Goal: Task Accomplishment & Management: Use online tool/utility

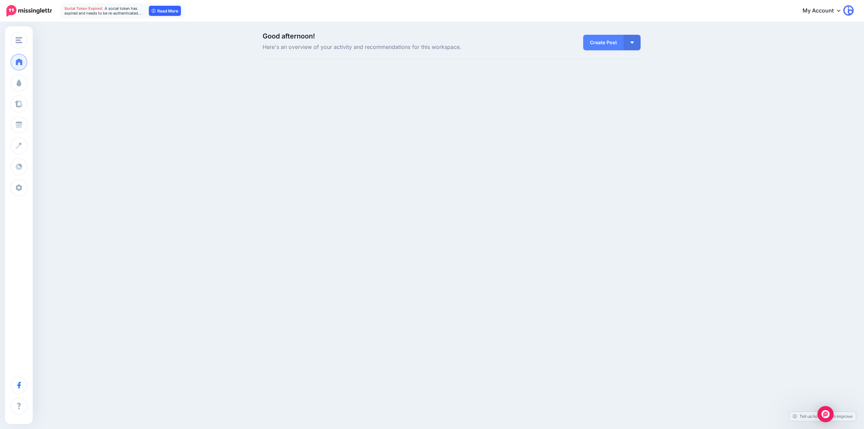
click at [171, 11] on link "Read More" at bounding box center [165, 11] width 32 height 10
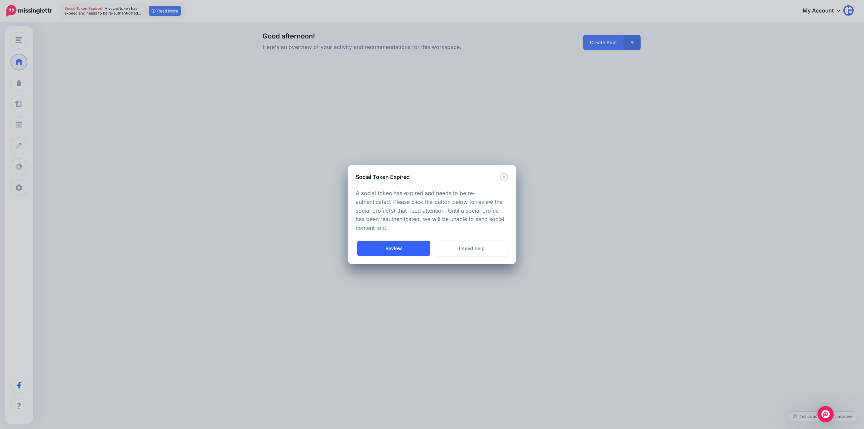
click at [416, 250] on link "Review" at bounding box center [393, 249] width 73 height 16
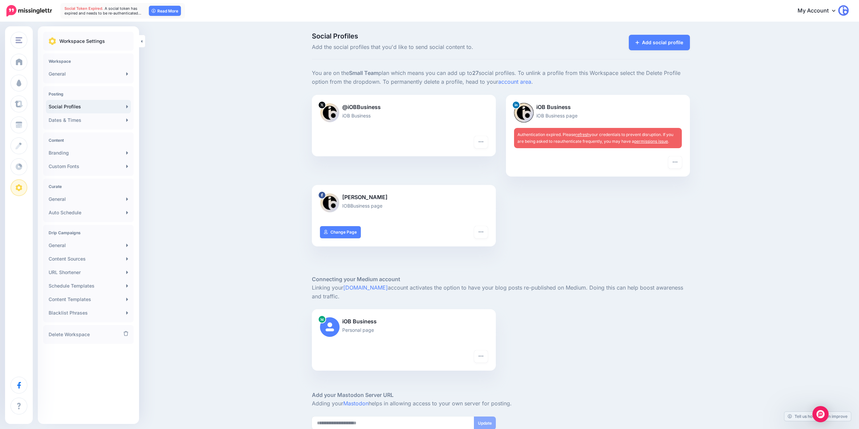
click at [585, 133] on link "refresh" at bounding box center [582, 134] width 14 height 5
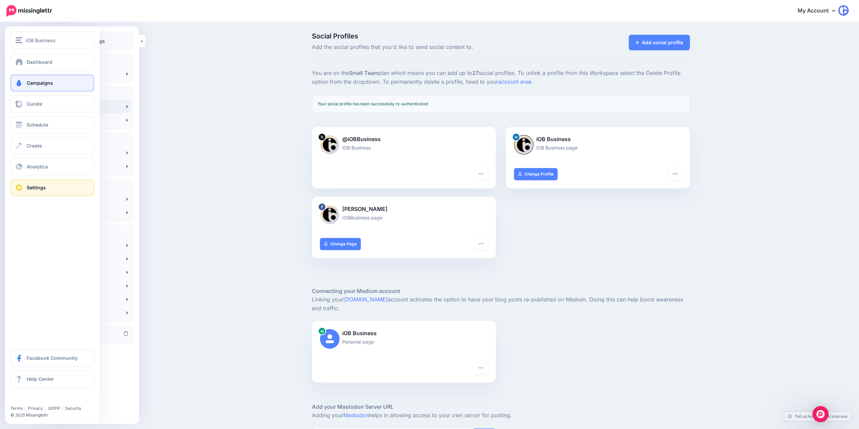
click at [34, 84] on span "Campaigns" at bounding box center [40, 83] width 26 height 6
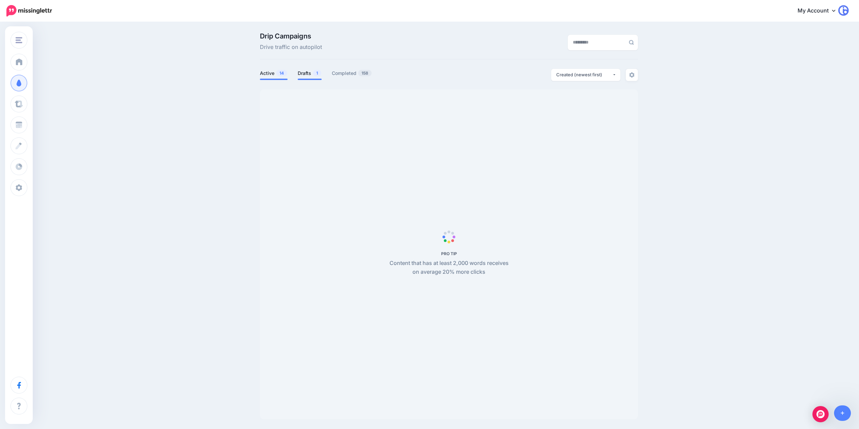
click at [317, 69] on link "Drafts 1" at bounding box center [310, 73] width 24 height 8
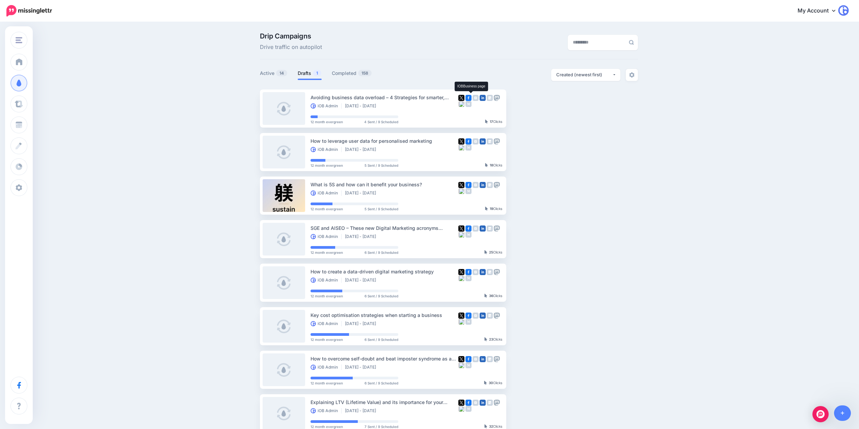
click at [321, 76] on span "1" at bounding box center [317, 73] width 8 height 6
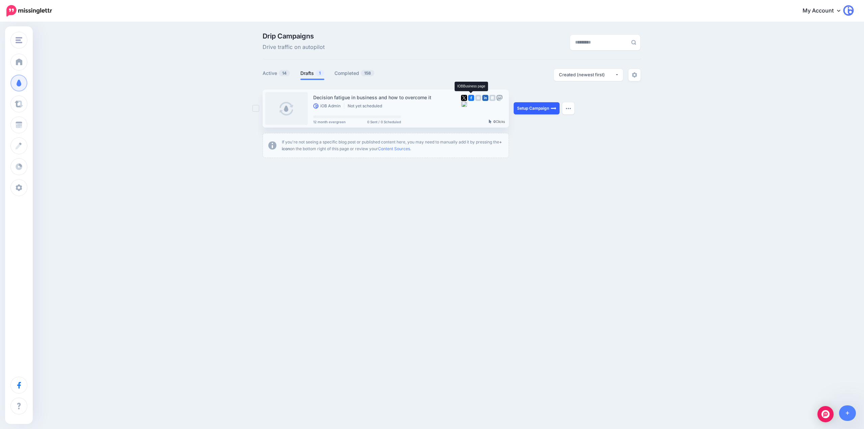
click at [542, 106] on link "Setup Campaign" at bounding box center [537, 108] width 46 height 12
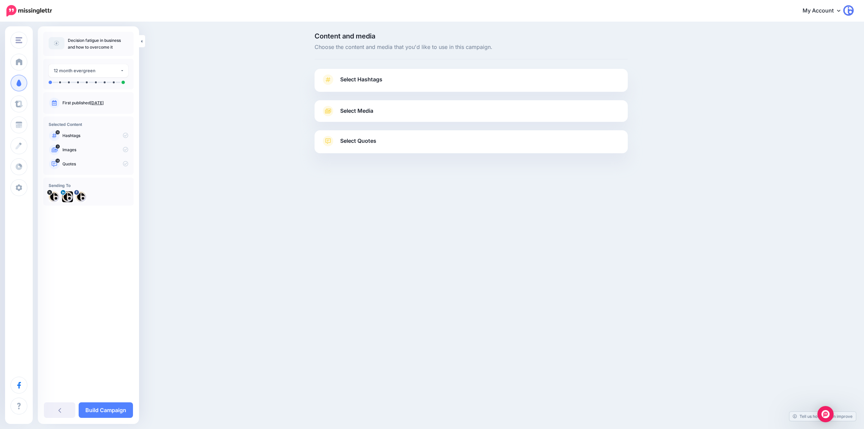
click at [359, 81] on span "Select Hashtags" at bounding box center [361, 79] width 42 height 9
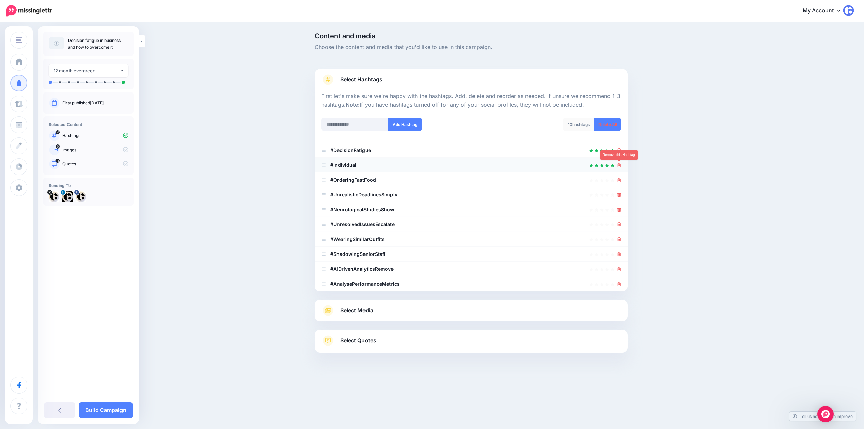
click at [617, 164] on icon at bounding box center [619, 165] width 4 height 4
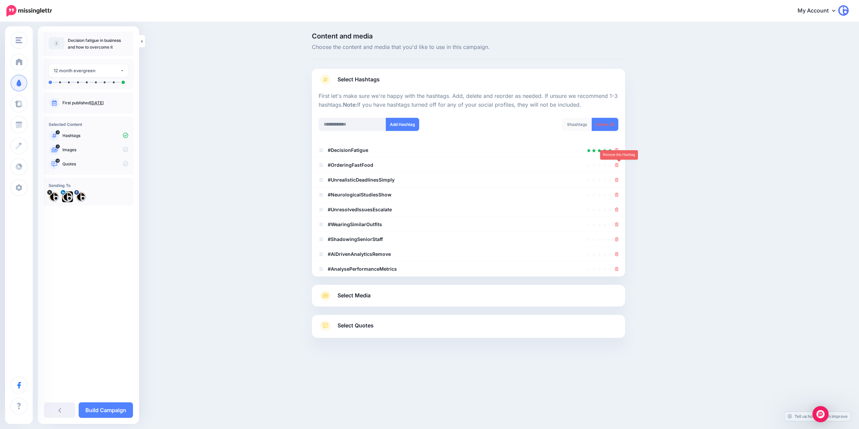
click at [618, 164] on icon at bounding box center [617, 165] width 4 height 4
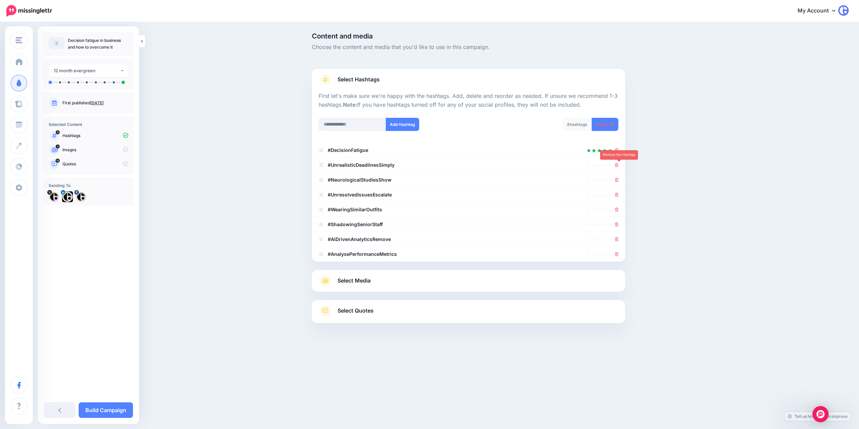
click at [618, 164] on icon at bounding box center [617, 165] width 4 height 4
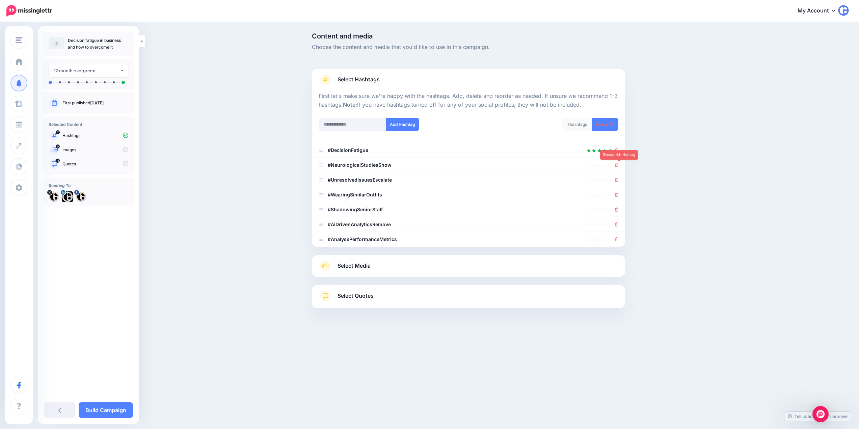
click at [618, 164] on icon at bounding box center [617, 165] width 4 height 4
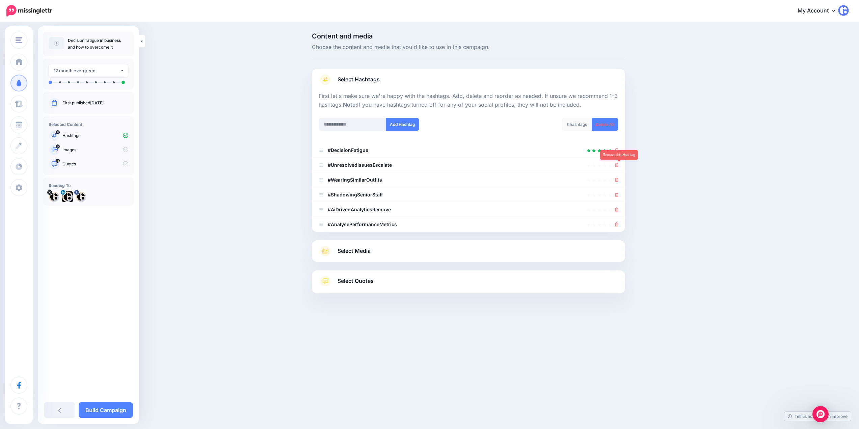
click at [618, 164] on icon at bounding box center [617, 165] width 4 height 4
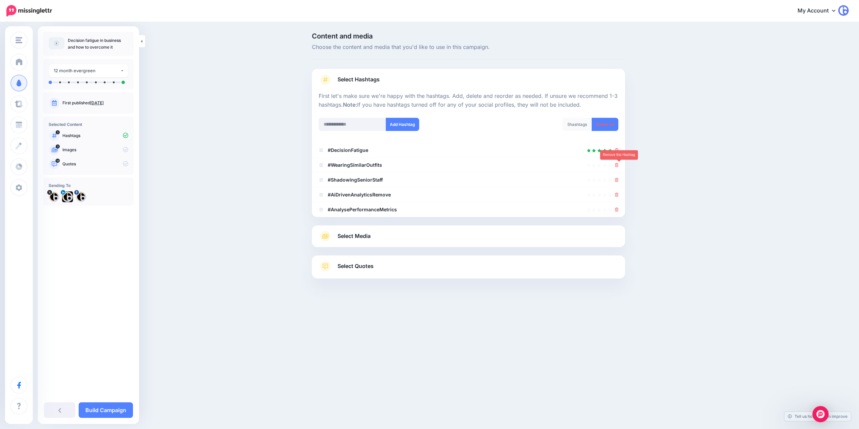
click at [618, 164] on icon at bounding box center [617, 165] width 4 height 4
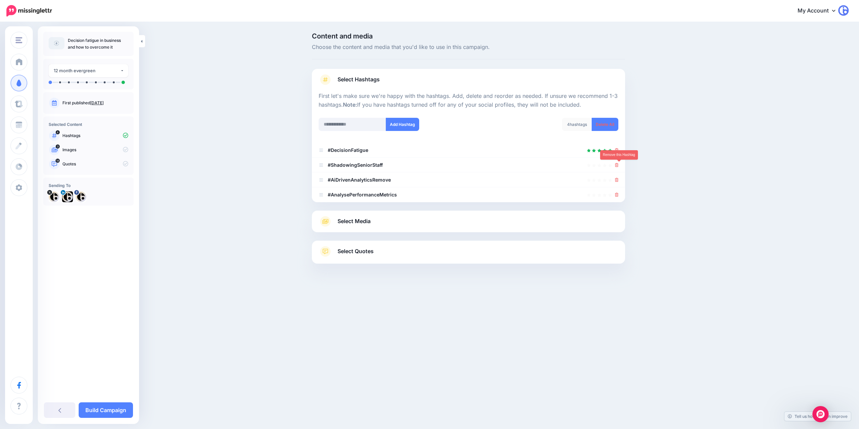
click at [618, 164] on icon at bounding box center [617, 165] width 4 height 4
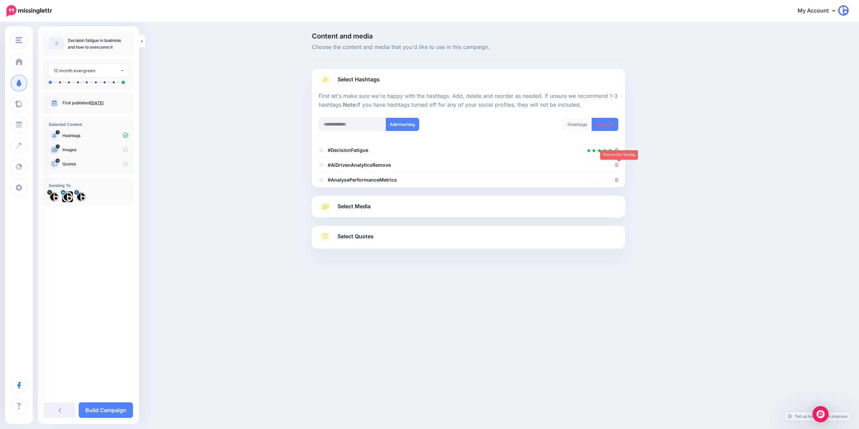
click at [618, 164] on icon at bounding box center [617, 165] width 4 height 4
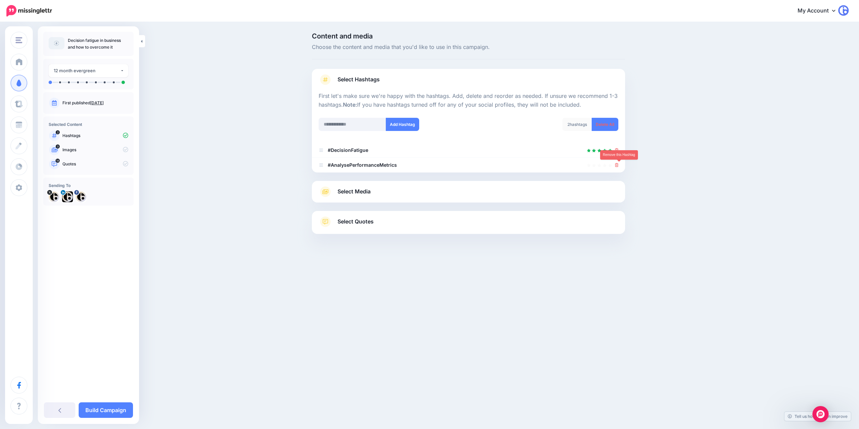
click at [618, 164] on icon at bounding box center [617, 165] width 4 height 4
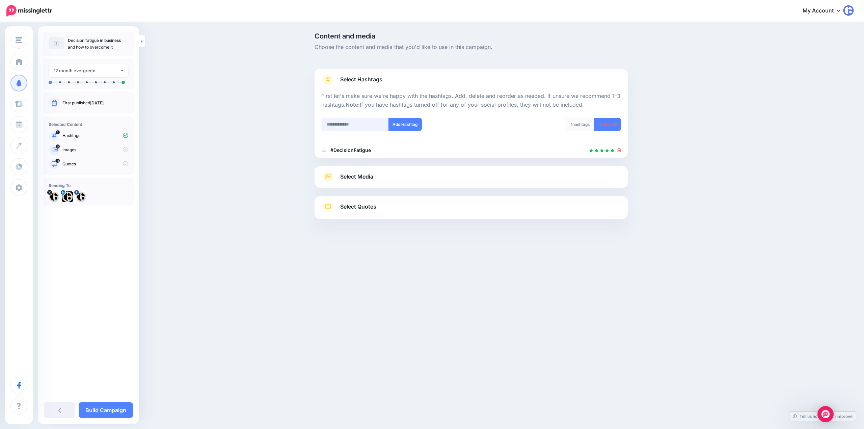
click at [346, 128] on input "text" at bounding box center [354, 124] width 67 height 13
type input "**********"
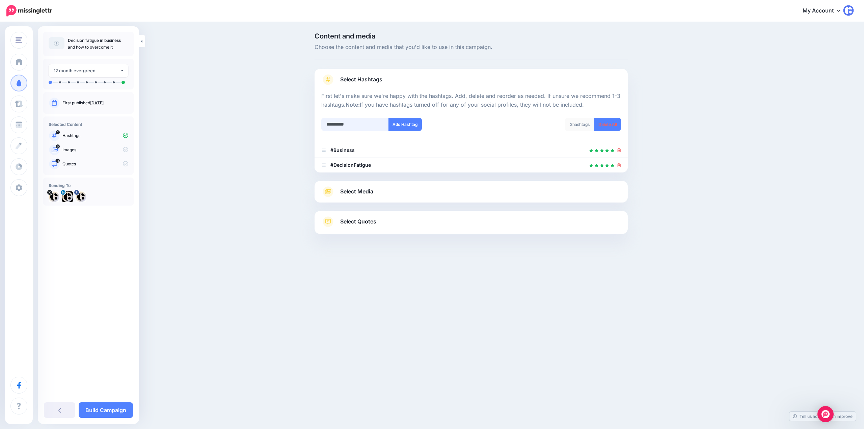
type input "**********"
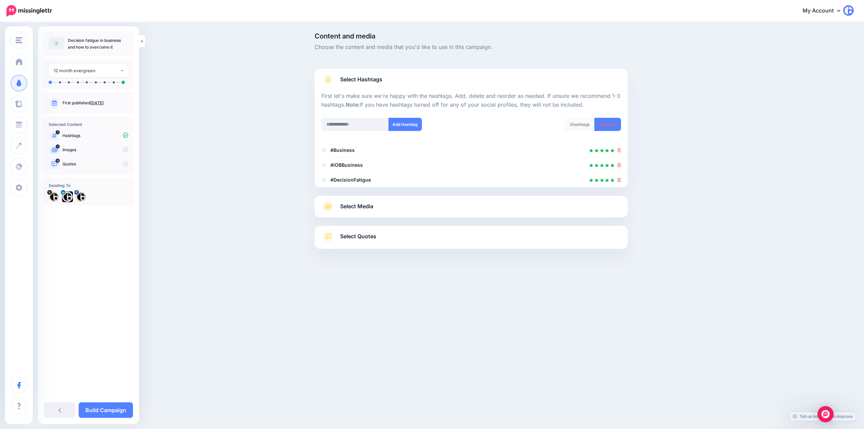
click at [360, 205] on span "Select Media" at bounding box center [356, 206] width 33 height 9
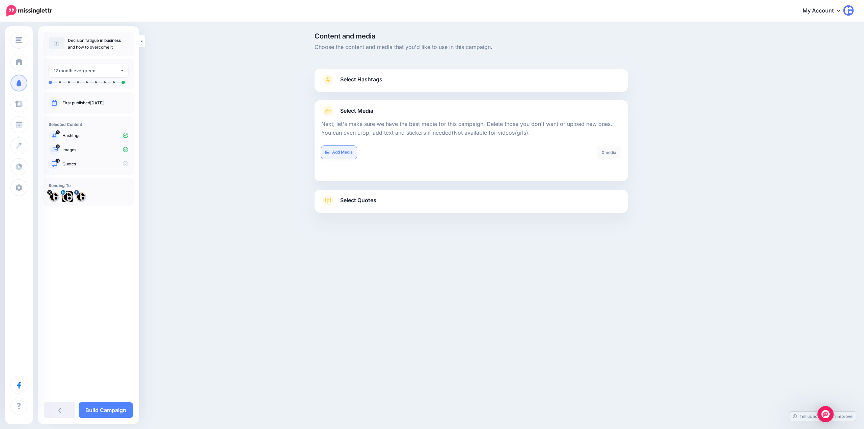
click at [357, 151] on link "Add Media" at bounding box center [338, 152] width 35 height 13
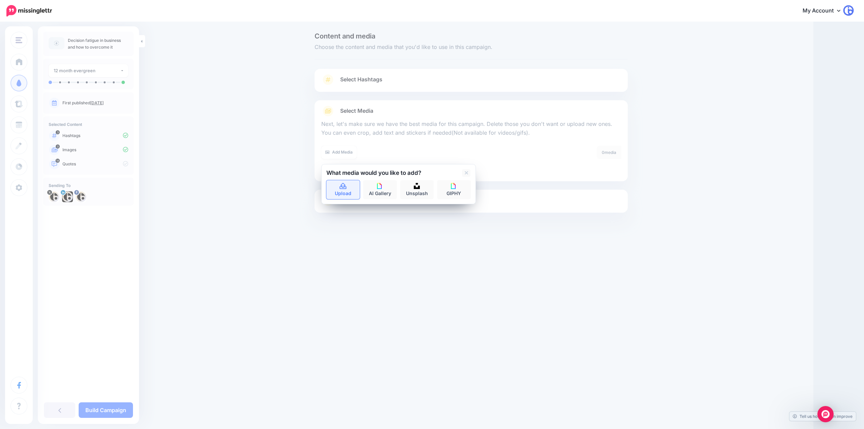
click at [341, 190] on link "Upload" at bounding box center [343, 189] width 34 height 19
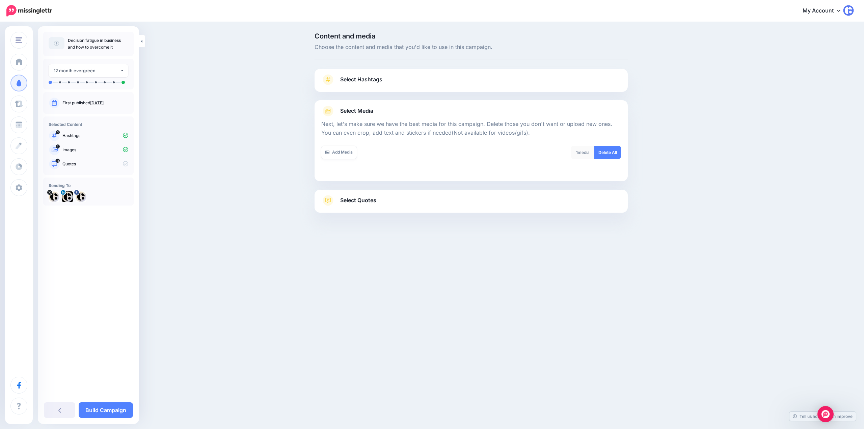
click at [339, 202] on link "Select Quotes" at bounding box center [471, 204] width 300 height 18
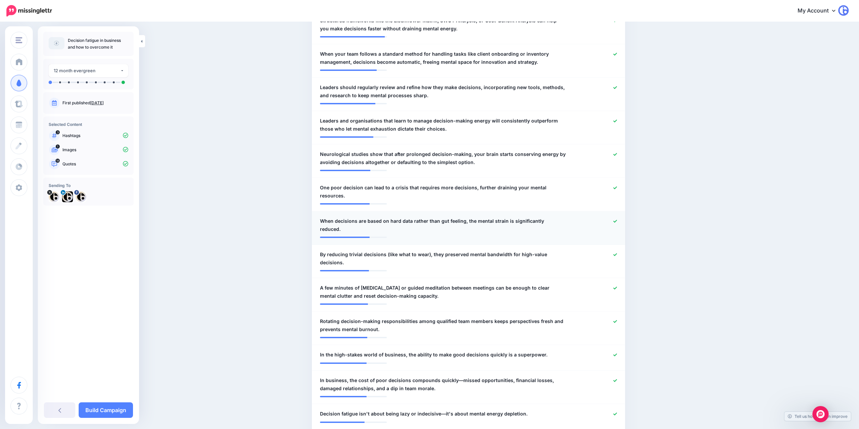
scroll to position [304, 0]
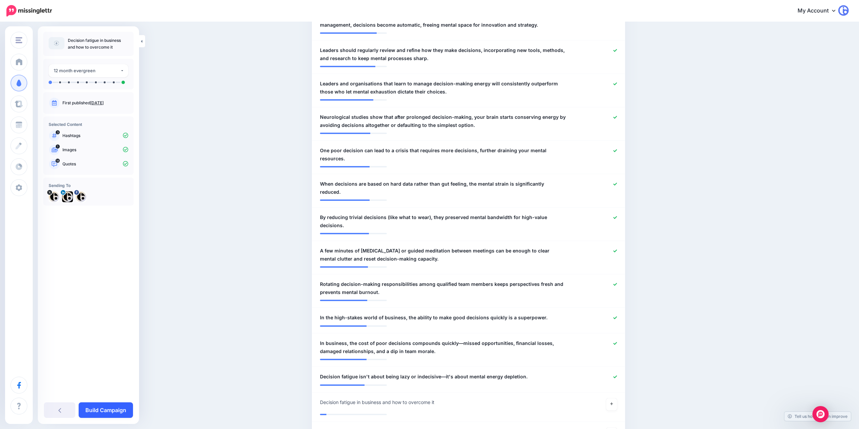
click at [103, 414] on link "Build Campaign" at bounding box center [106, 410] width 54 height 16
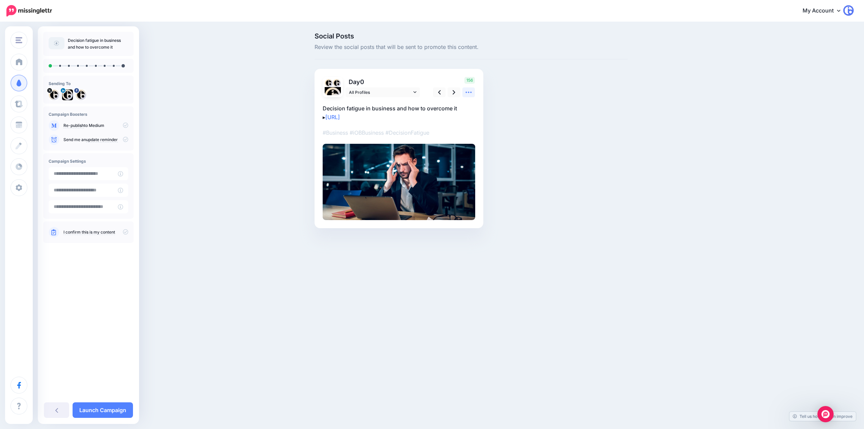
click at [472, 94] on icon at bounding box center [468, 92] width 7 height 7
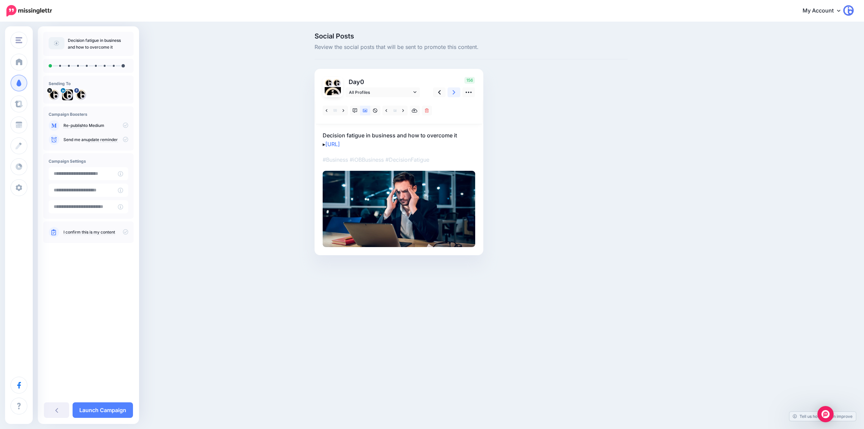
click at [455, 90] on icon at bounding box center [453, 92] width 3 height 7
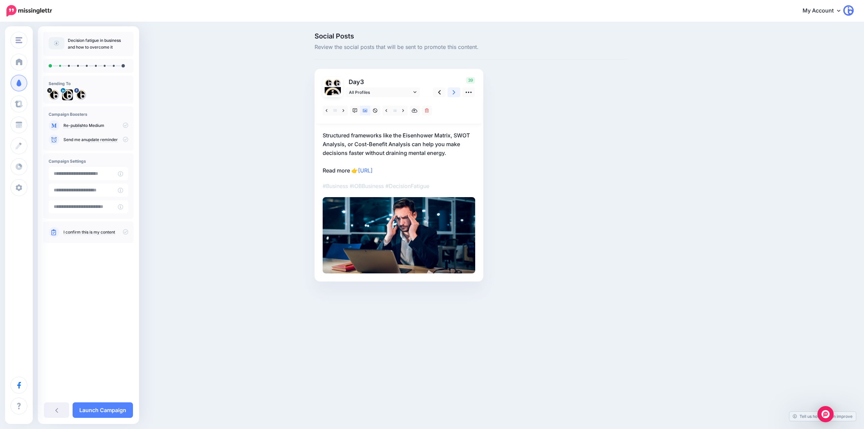
drag, startPoint x: 454, startPoint y: 92, endPoint x: 430, endPoint y: 98, distance: 24.6
click at [455, 92] on icon at bounding box center [453, 92] width 3 height 4
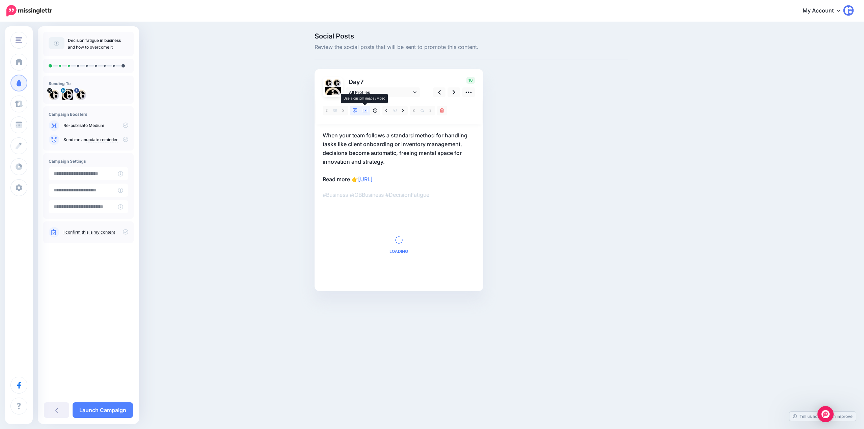
click at [366, 111] on icon at bounding box center [365, 110] width 5 height 3
click at [456, 92] on link at bounding box center [453, 92] width 13 height 10
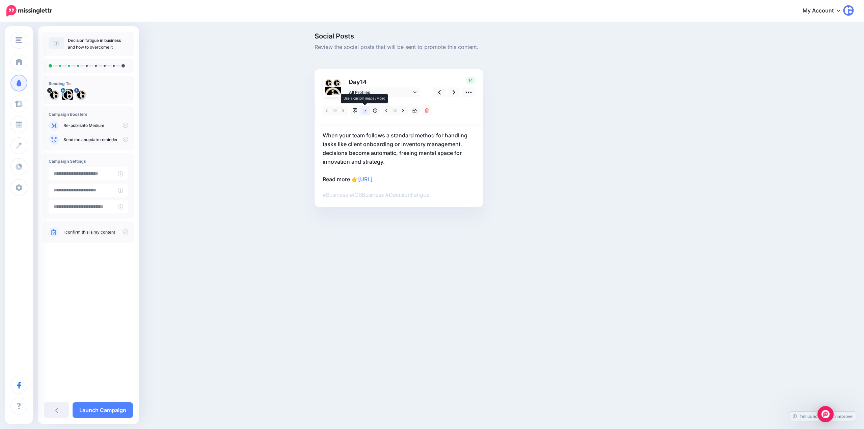
click at [363, 110] on icon at bounding box center [365, 110] width 5 height 5
click at [454, 95] on icon at bounding box center [453, 92] width 3 height 7
click at [363, 111] on icon at bounding box center [365, 110] width 5 height 3
click at [460, 93] on link at bounding box center [453, 92] width 13 height 10
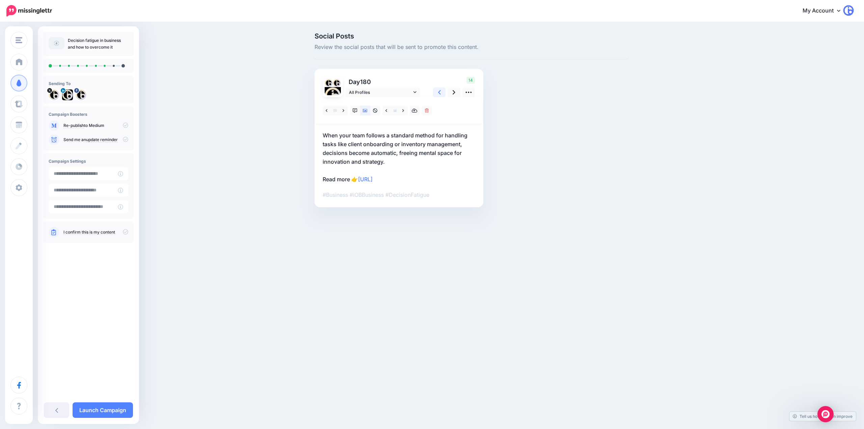
click at [440, 93] on icon at bounding box center [439, 92] width 3 height 7
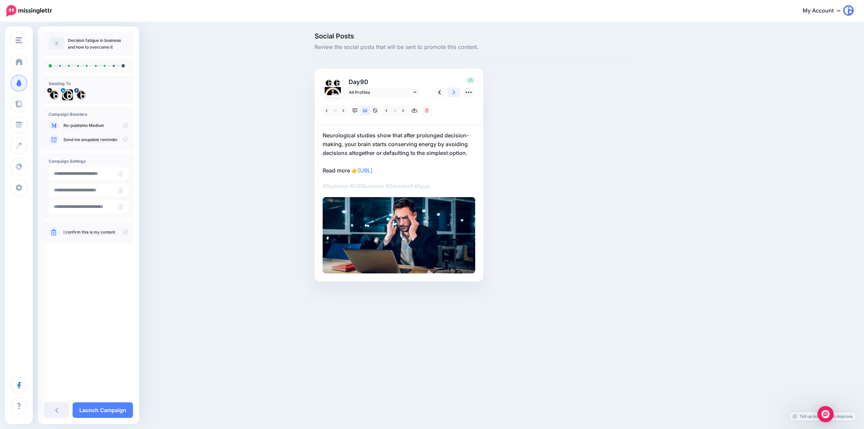
click at [454, 94] on icon at bounding box center [453, 92] width 3 height 7
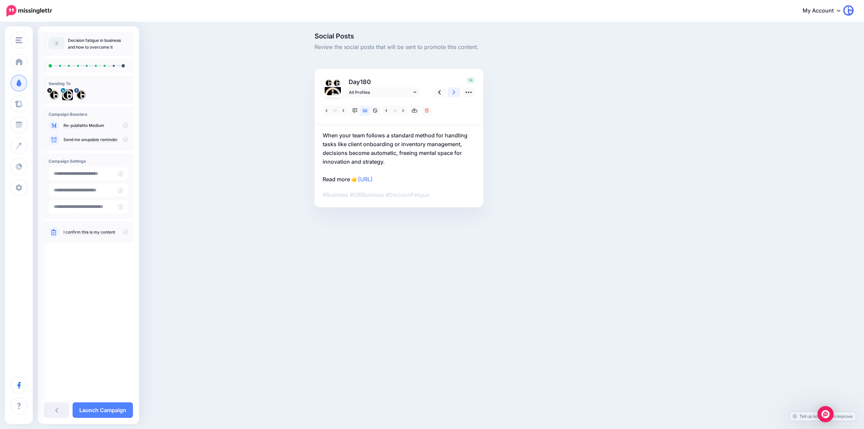
click at [453, 93] on icon at bounding box center [453, 92] width 3 height 7
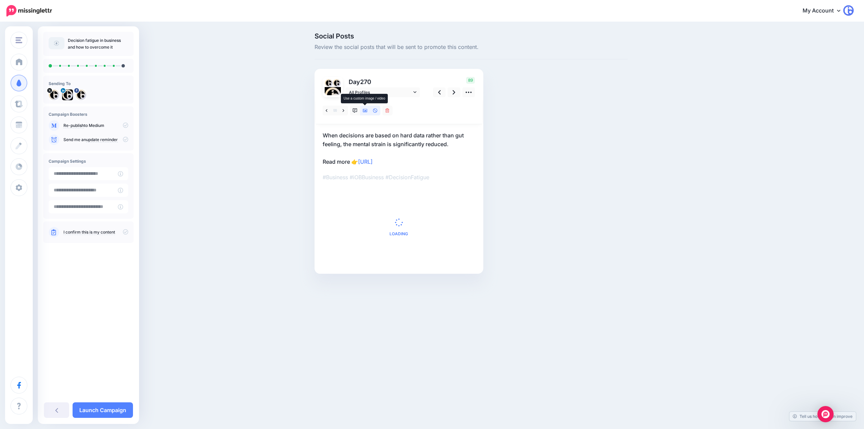
click at [365, 109] on icon at bounding box center [365, 110] width 5 height 5
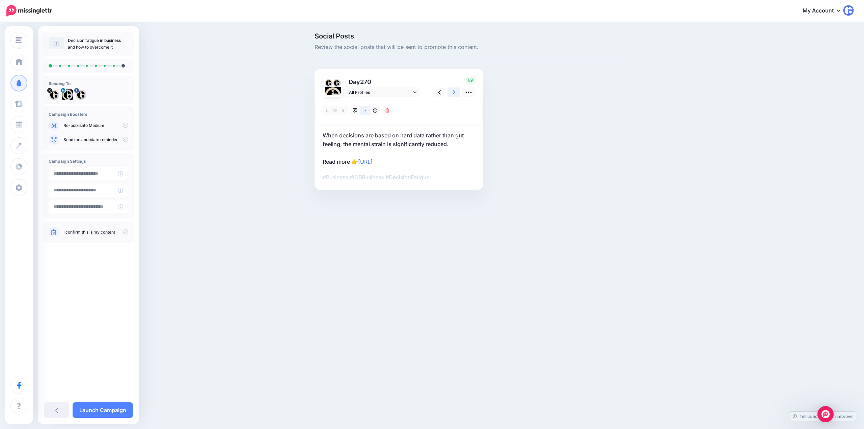
click at [455, 92] on icon at bounding box center [453, 92] width 3 height 4
click at [454, 92] on icon at bounding box center [453, 92] width 3 height 4
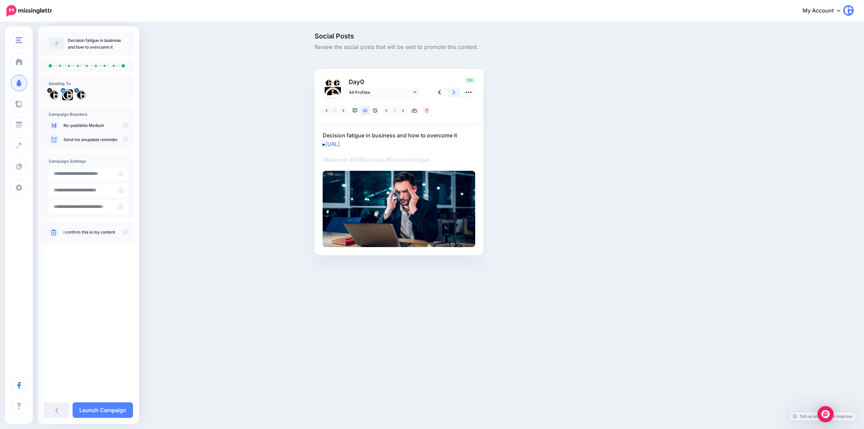
click at [454, 92] on icon at bounding box center [453, 92] width 3 height 4
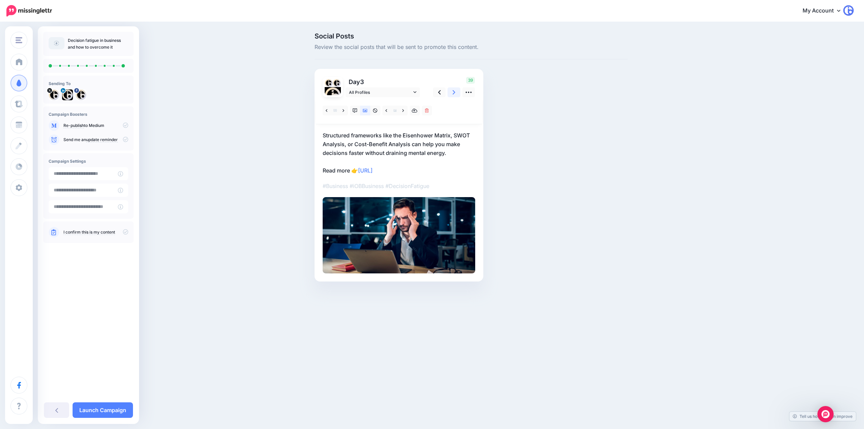
click at [454, 92] on icon at bounding box center [453, 92] width 3 height 4
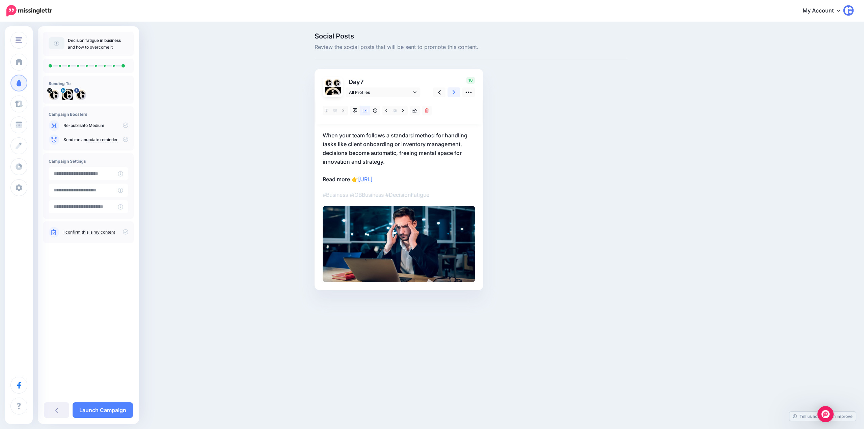
click at [455, 92] on icon at bounding box center [453, 92] width 3 height 4
click at [439, 93] on icon at bounding box center [439, 92] width 3 height 4
click at [452, 92] on link at bounding box center [453, 92] width 13 height 10
click at [342, 108] on link at bounding box center [343, 111] width 8 height 10
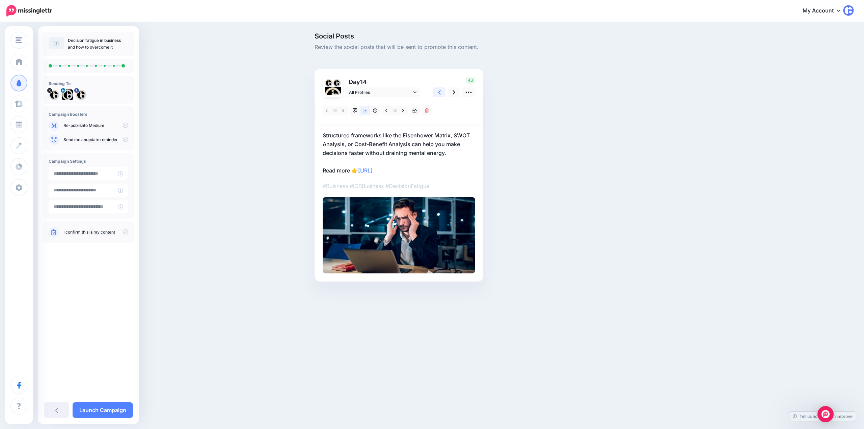
click at [440, 93] on icon at bounding box center [439, 92] width 3 height 7
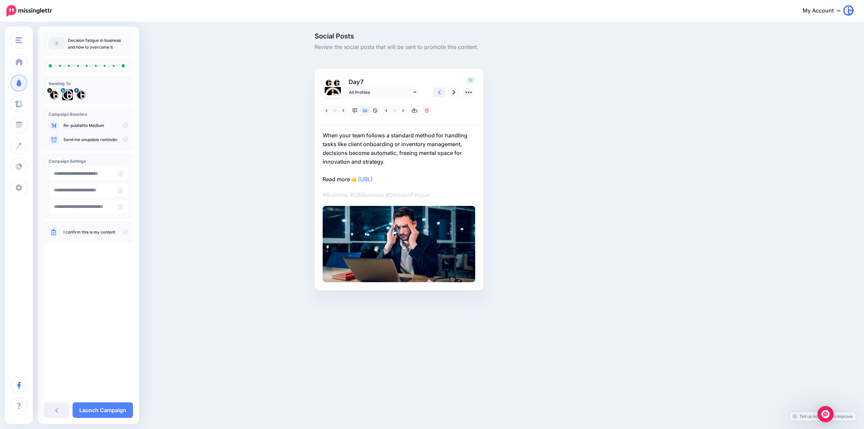
click at [440, 93] on icon at bounding box center [439, 92] width 3 height 7
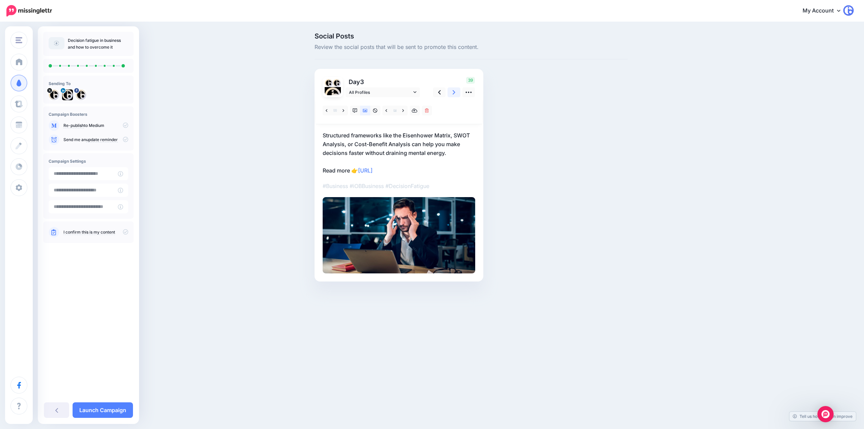
click at [455, 92] on icon at bounding box center [453, 92] width 3 height 4
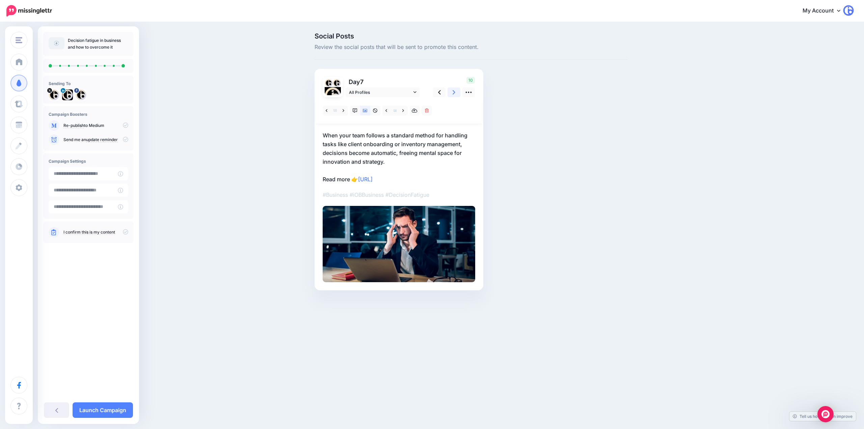
click at [455, 92] on icon at bounding box center [453, 92] width 3 height 4
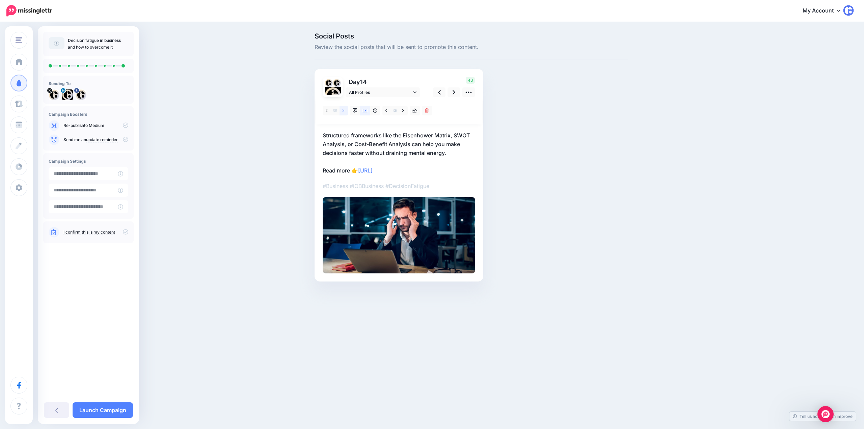
click at [345, 111] on link at bounding box center [343, 111] width 8 height 10
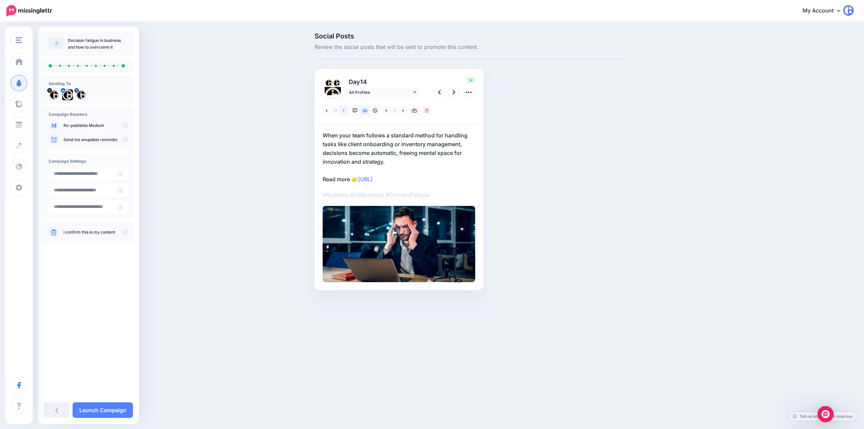
click at [345, 110] on link at bounding box center [343, 111] width 8 height 10
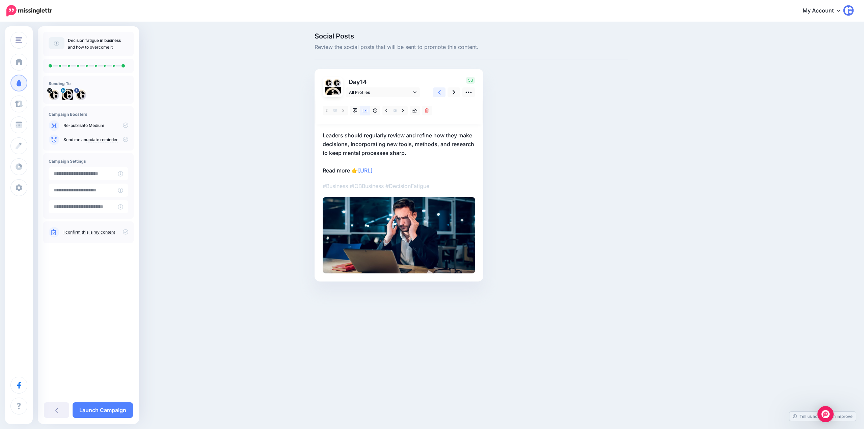
click at [443, 92] on link at bounding box center [439, 92] width 13 height 10
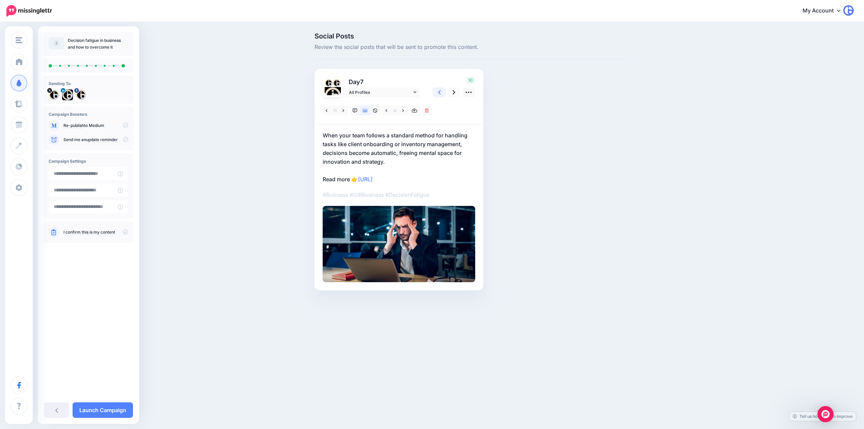
click at [443, 92] on link at bounding box center [439, 92] width 13 height 10
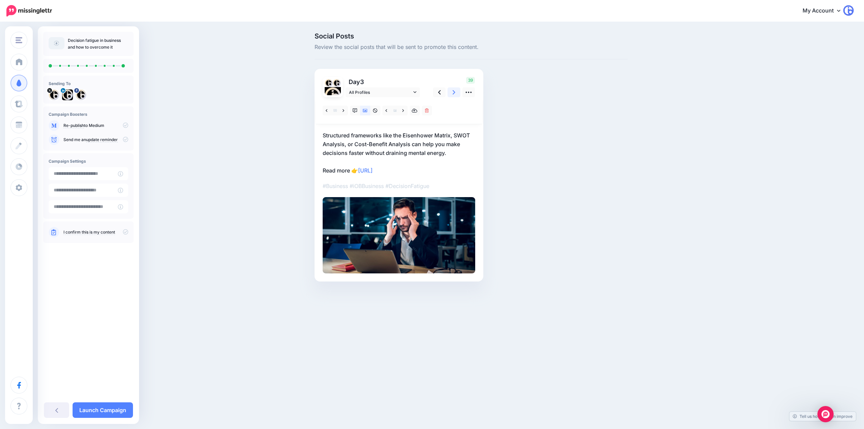
click at [450, 92] on link at bounding box center [453, 92] width 13 height 10
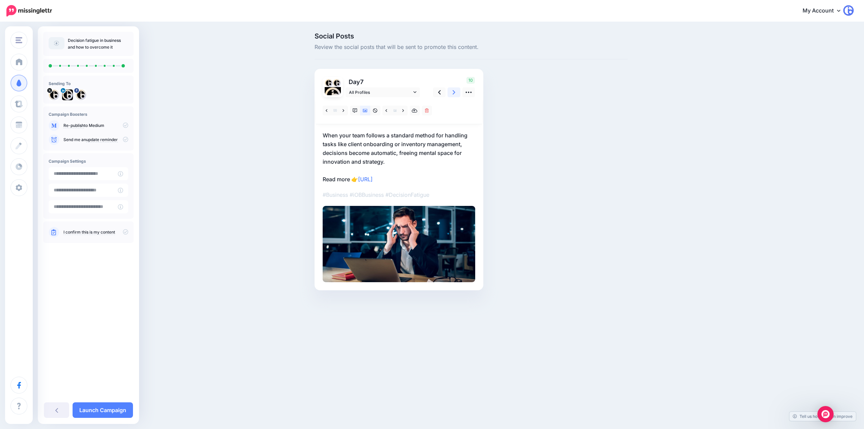
click at [452, 92] on link at bounding box center [453, 92] width 13 height 10
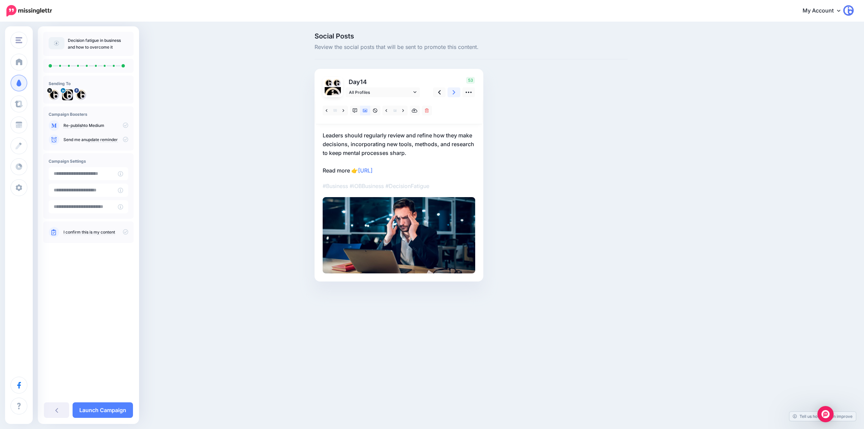
click at [452, 92] on link at bounding box center [453, 92] width 13 height 10
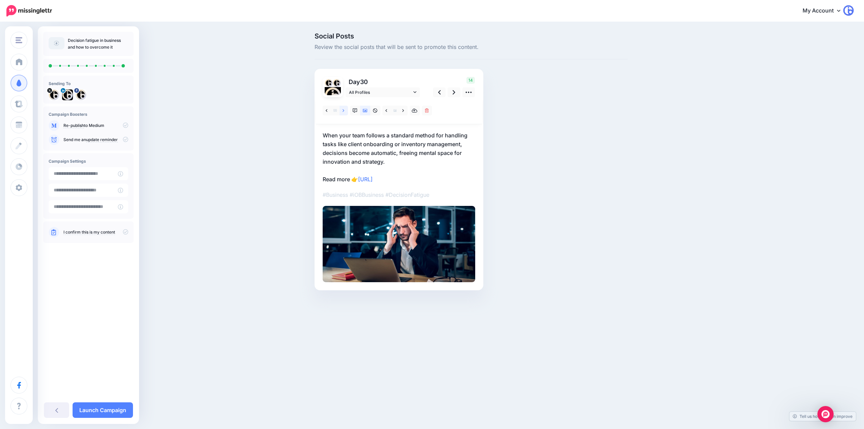
click at [342, 111] on link at bounding box center [343, 111] width 8 height 10
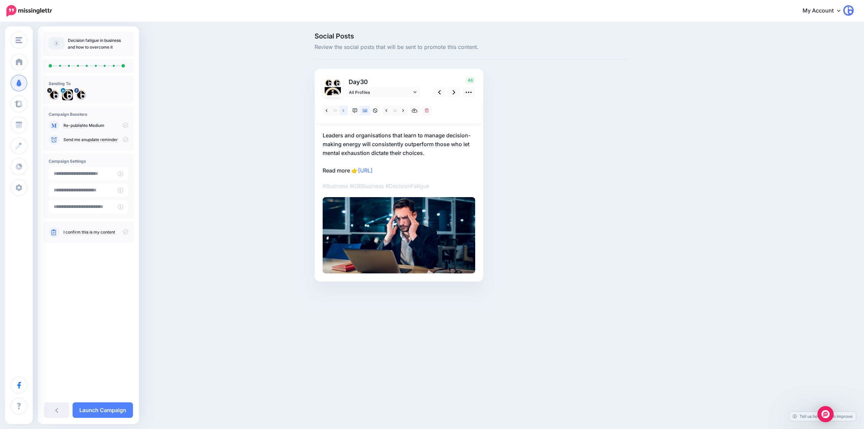
click at [342, 111] on link at bounding box center [343, 111] width 8 height 10
click at [455, 92] on icon at bounding box center [453, 92] width 3 height 4
click at [348, 109] on link at bounding box center [343, 111] width 8 height 10
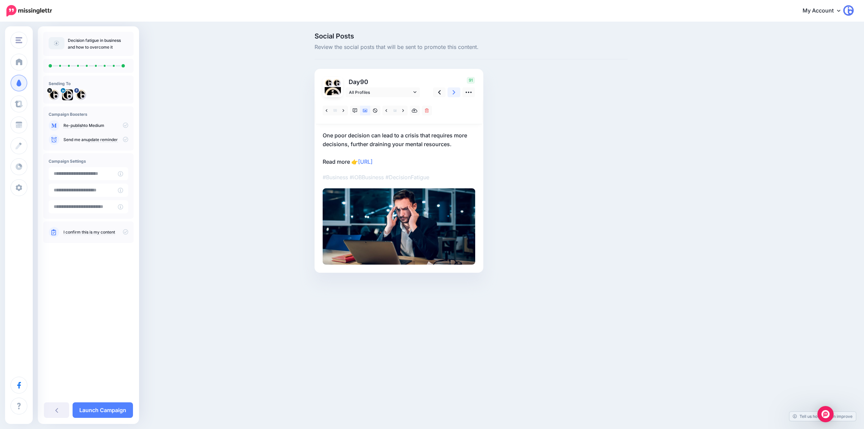
click at [451, 92] on link at bounding box center [453, 92] width 13 height 10
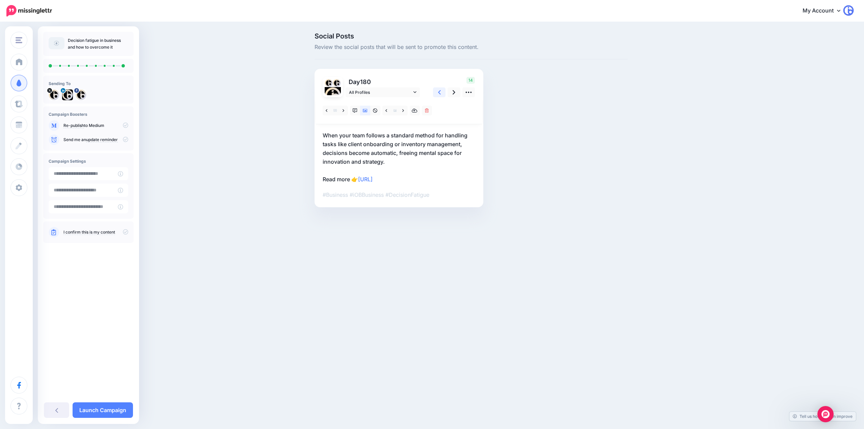
click at [436, 90] on link at bounding box center [439, 92] width 13 height 10
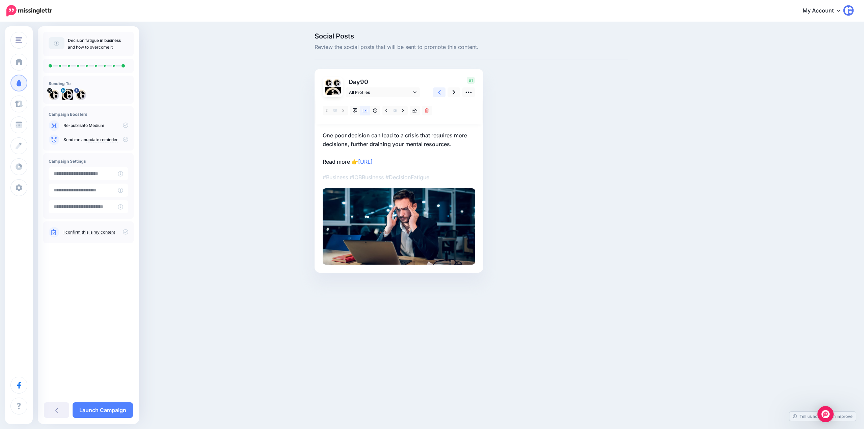
click at [436, 90] on link at bounding box center [439, 92] width 13 height 10
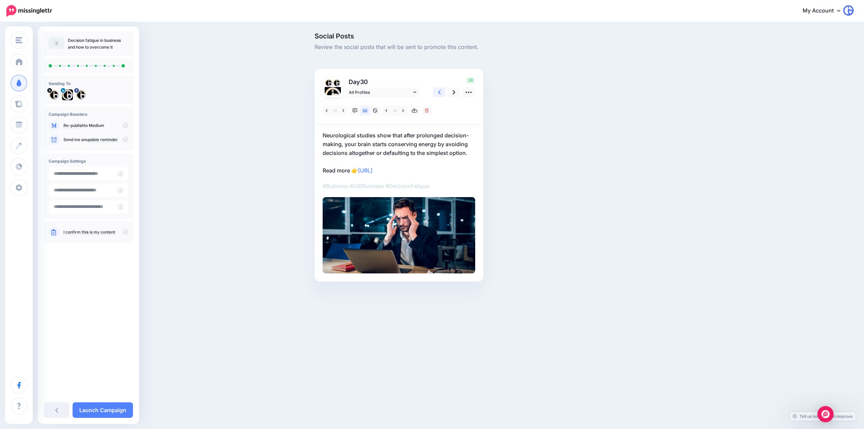
click at [436, 90] on link at bounding box center [439, 92] width 13 height 10
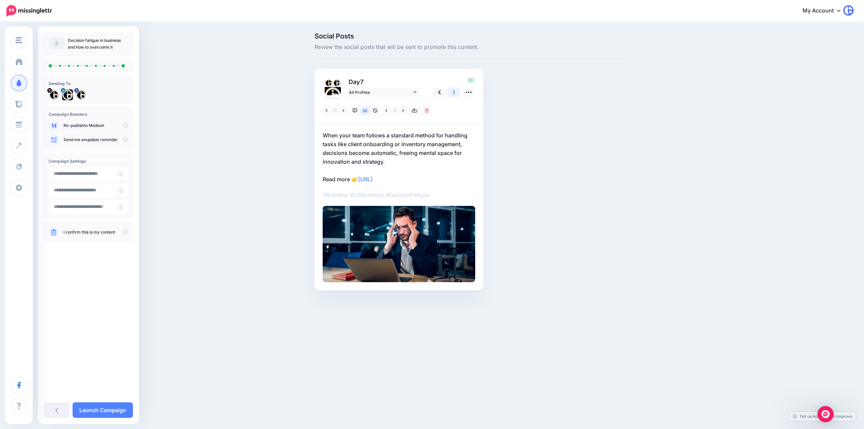
click at [451, 92] on link at bounding box center [453, 92] width 13 height 10
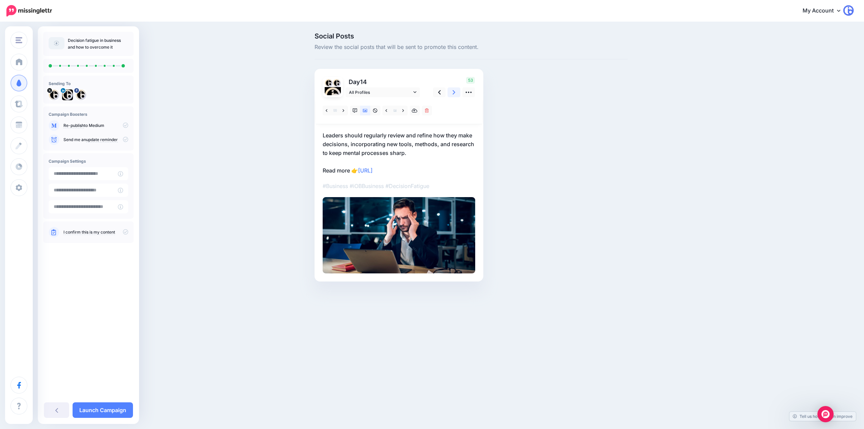
click at [451, 92] on link at bounding box center [453, 92] width 13 height 10
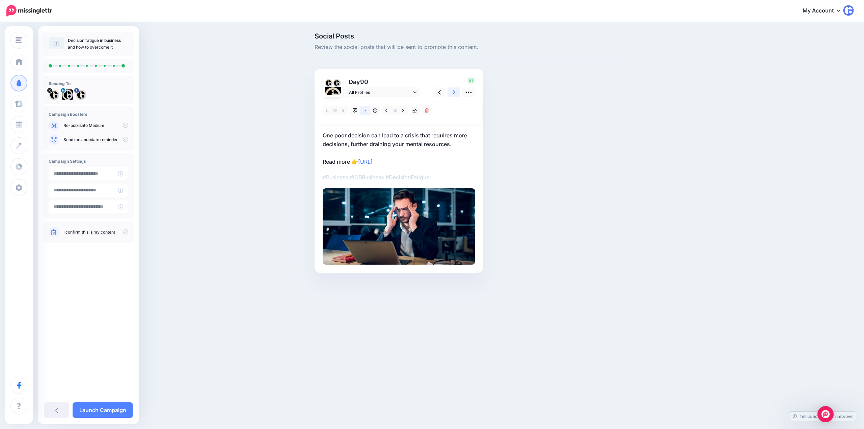
click at [451, 92] on link at bounding box center [453, 92] width 13 height 10
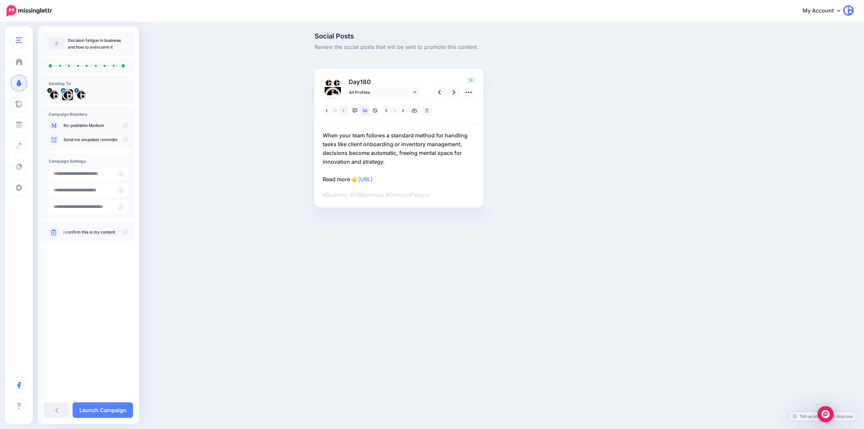
click at [345, 112] on link at bounding box center [343, 111] width 8 height 10
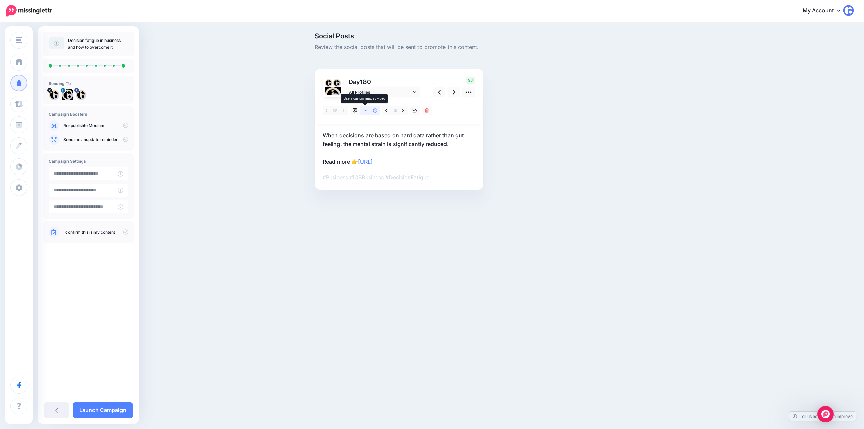
click at [375, 111] on icon at bounding box center [375, 110] width 5 height 5
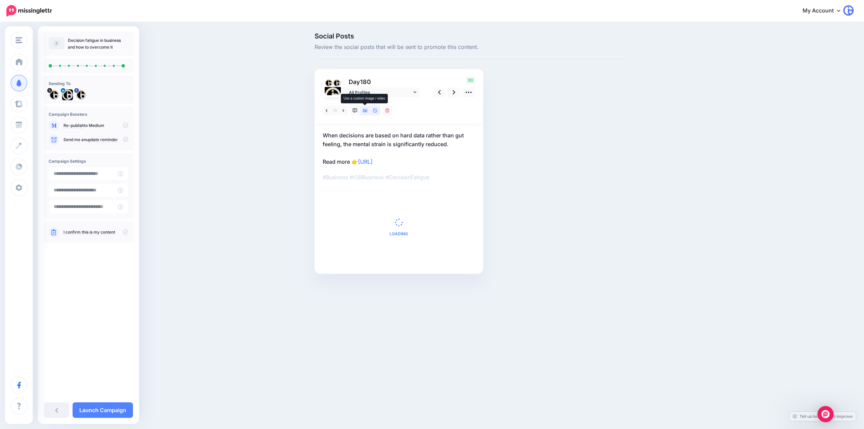
click at [364, 110] on icon at bounding box center [365, 110] width 5 height 5
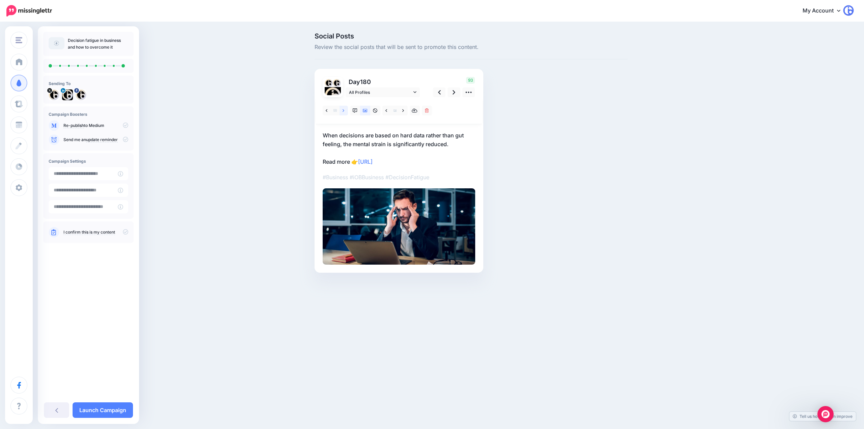
click at [345, 110] on link at bounding box center [343, 111] width 8 height 10
click at [438, 95] on icon at bounding box center [439, 92] width 3 height 7
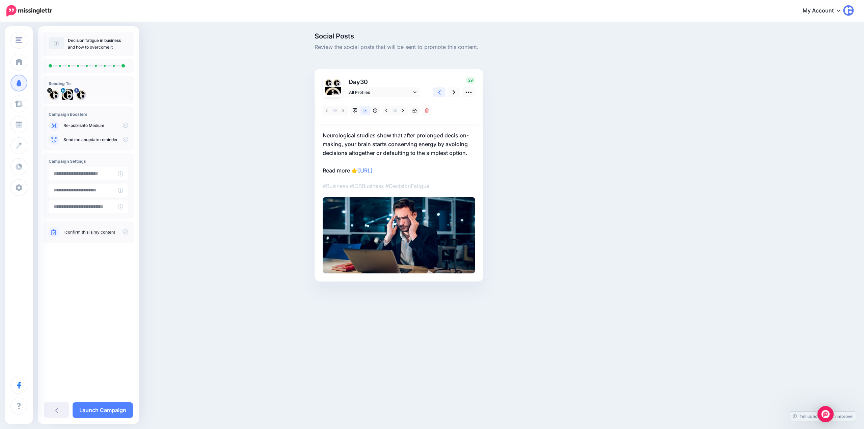
click at [438, 95] on icon at bounding box center [439, 92] width 3 height 7
click at [455, 94] on icon at bounding box center [453, 92] width 3 height 7
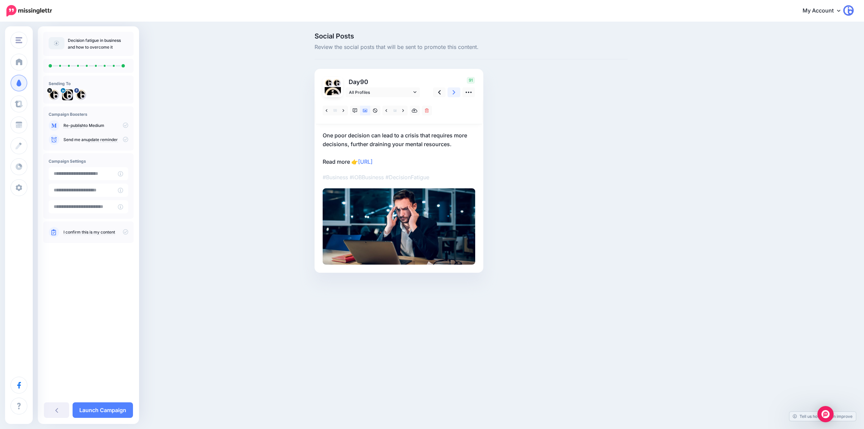
click at [455, 94] on icon at bounding box center [453, 92] width 3 height 7
click at [436, 94] on link at bounding box center [439, 92] width 13 height 10
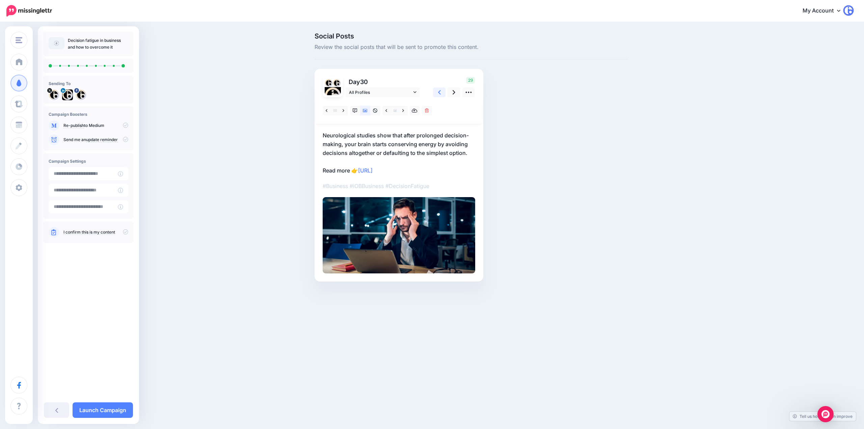
click at [436, 94] on link at bounding box center [439, 92] width 13 height 10
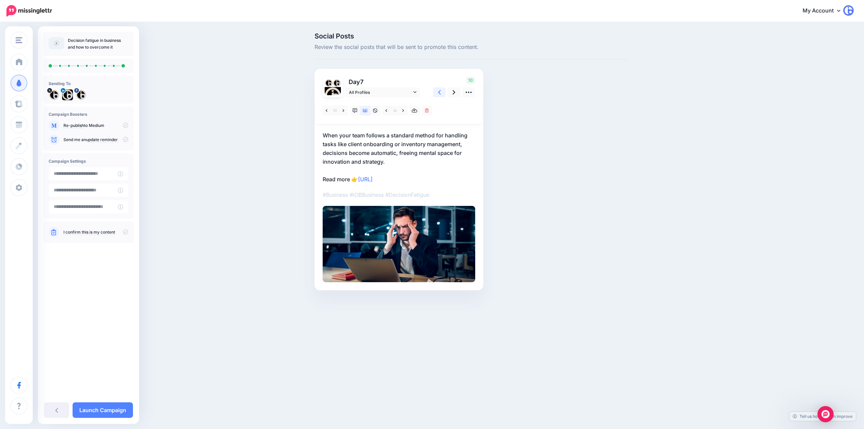
click at [437, 94] on link at bounding box center [439, 92] width 13 height 10
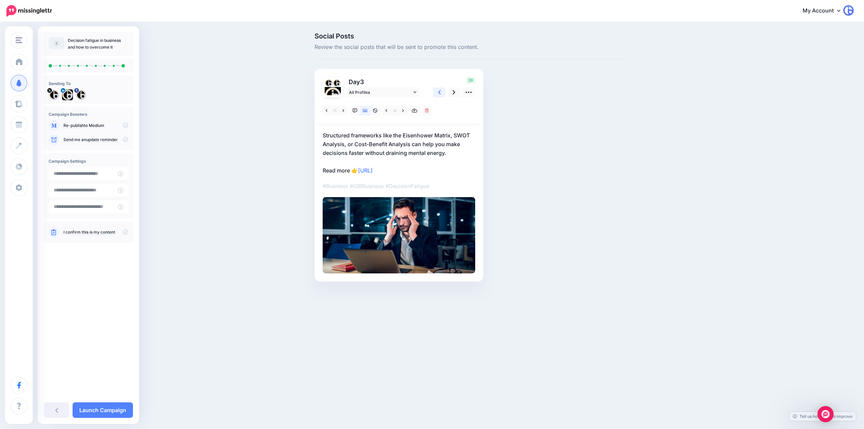
click at [437, 94] on link at bounding box center [439, 92] width 13 height 10
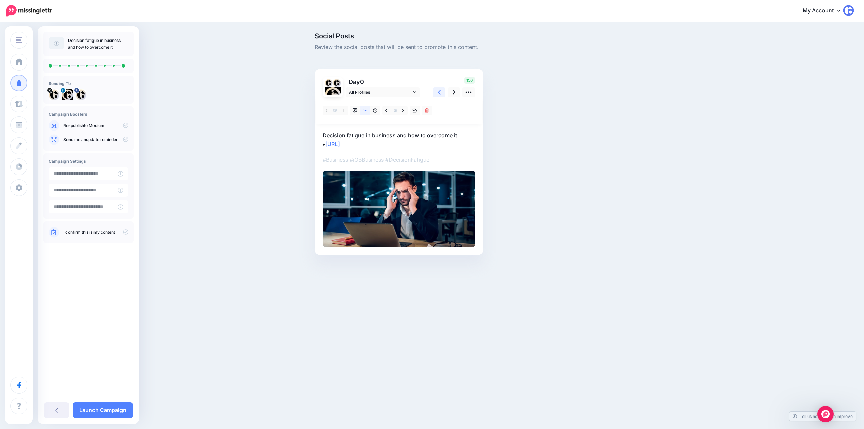
click at [437, 94] on link at bounding box center [439, 92] width 13 height 10
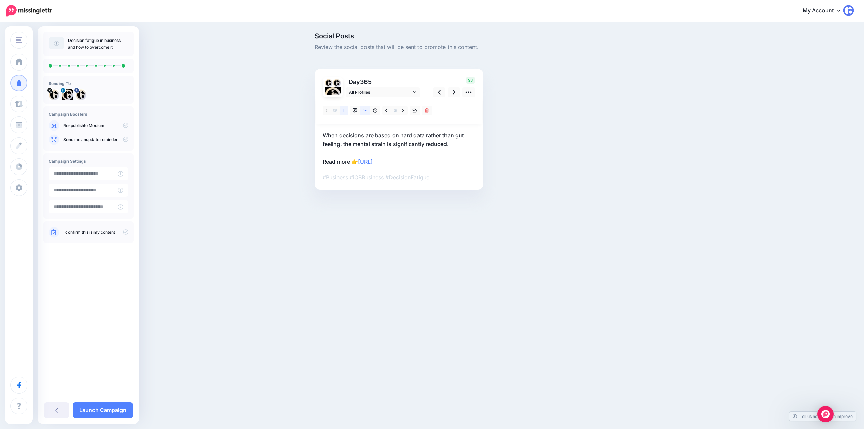
click at [345, 111] on link at bounding box center [343, 111] width 8 height 10
click at [375, 112] on icon at bounding box center [375, 110] width 4 height 4
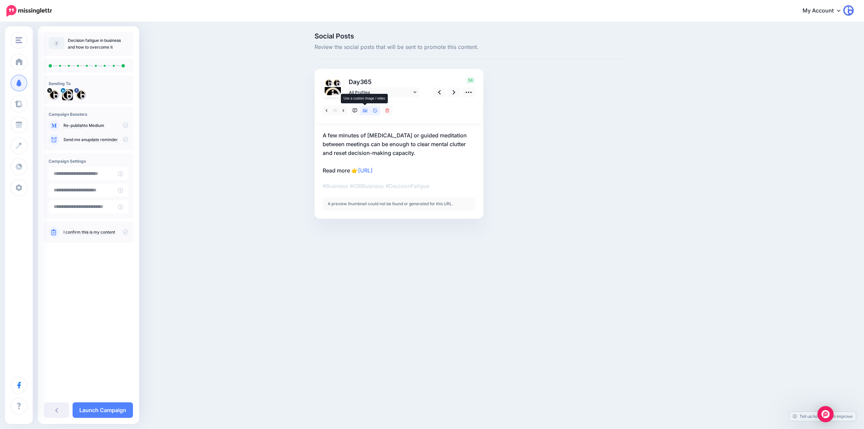
click at [363, 110] on icon at bounding box center [365, 110] width 5 height 3
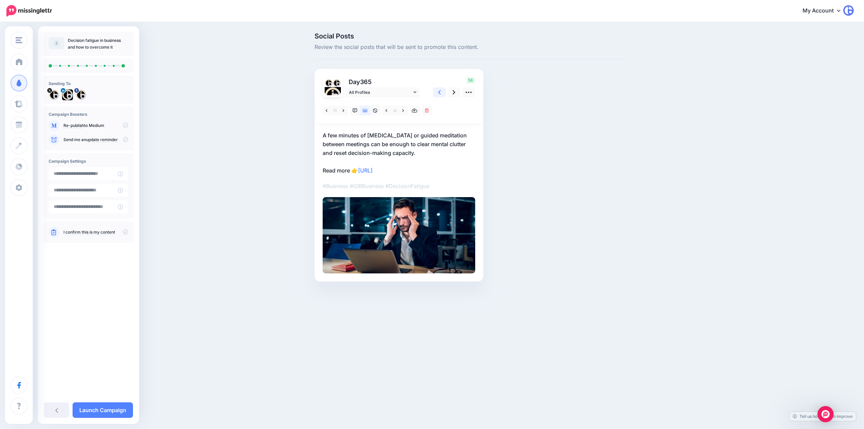
click at [438, 92] on icon at bounding box center [439, 92] width 3 height 7
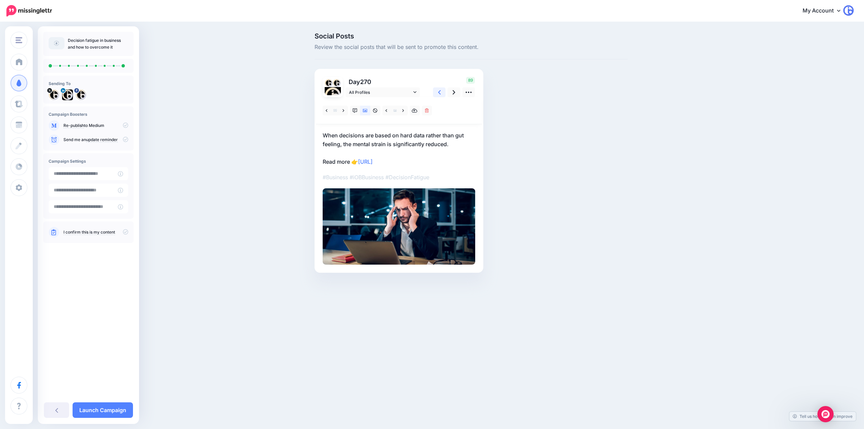
click at [437, 92] on link at bounding box center [439, 92] width 13 height 10
click at [438, 91] on icon at bounding box center [439, 92] width 3 height 7
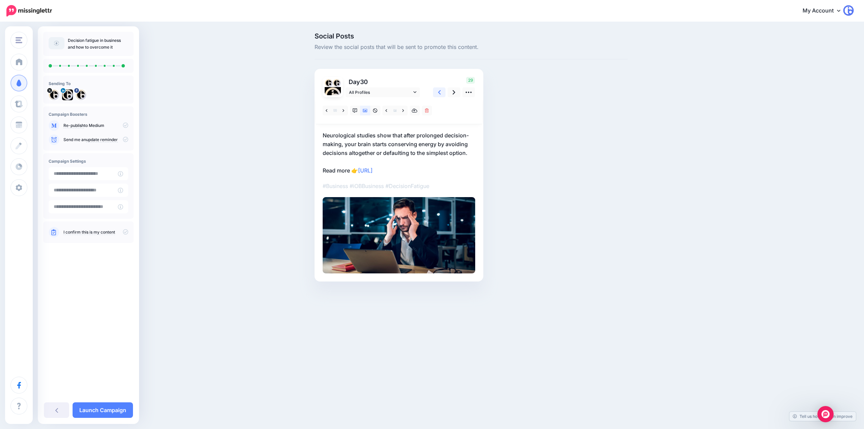
click at [438, 91] on icon at bounding box center [439, 92] width 3 height 7
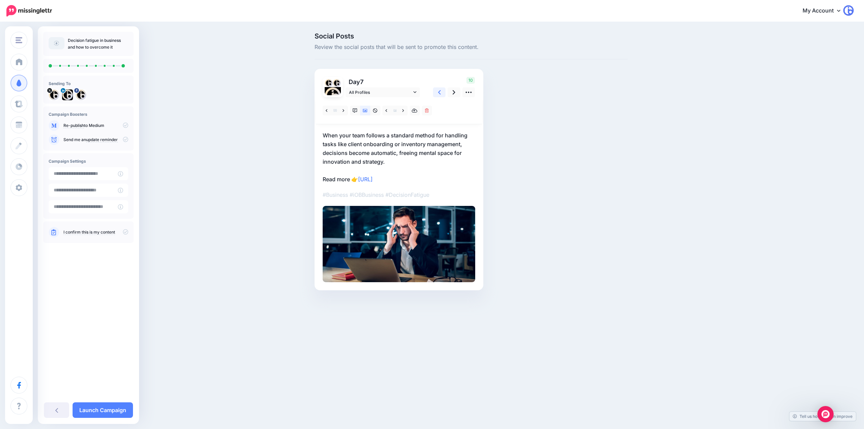
click at [438, 91] on icon at bounding box center [439, 92] width 3 height 7
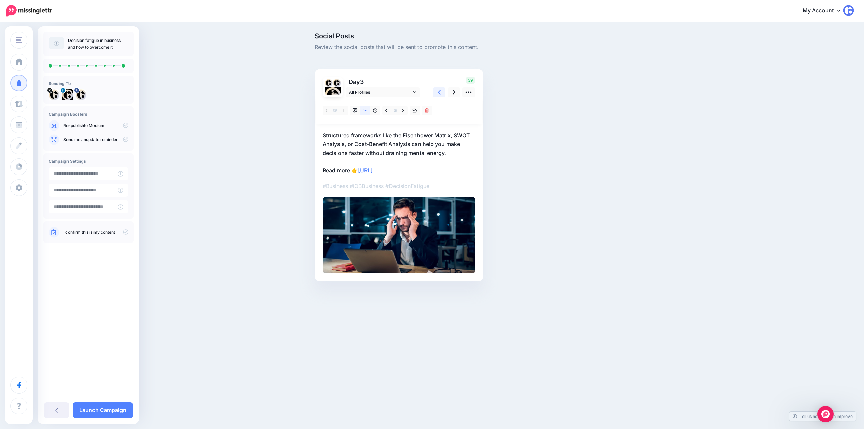
click at [438, 91] on icon at bounding box center [439, 92] width 3 height 7
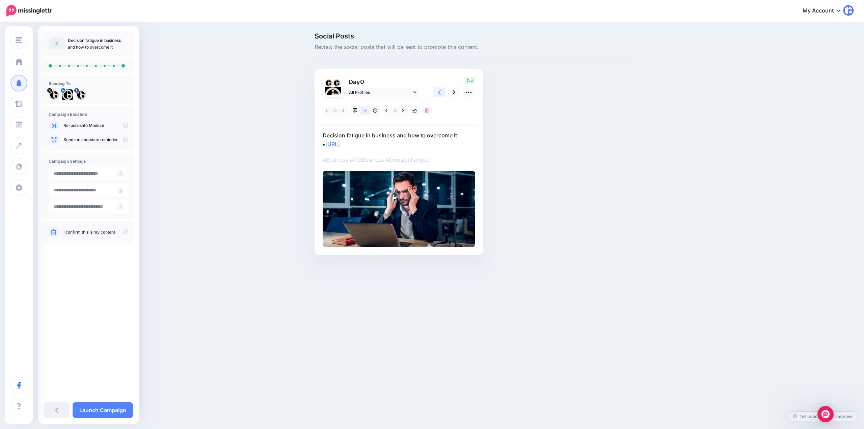
click at [438, 91] on icon at bounding box center [439, 92] width 3 height 7
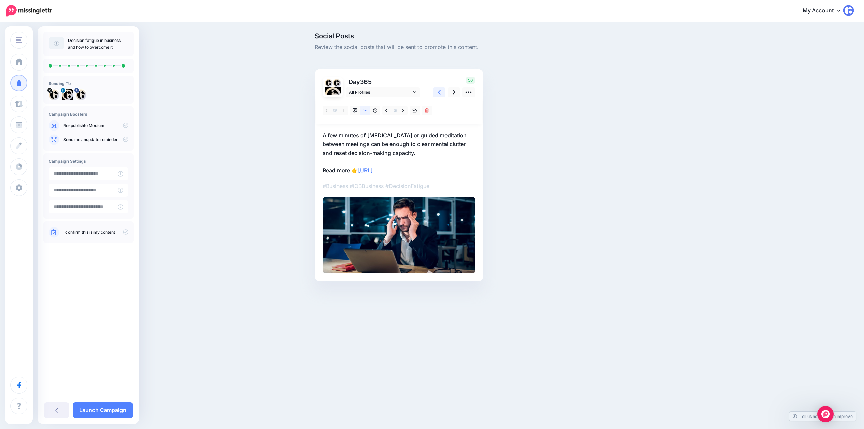
click at [438, 91] on icon at bounding box center [439, 92] width 3 height 7
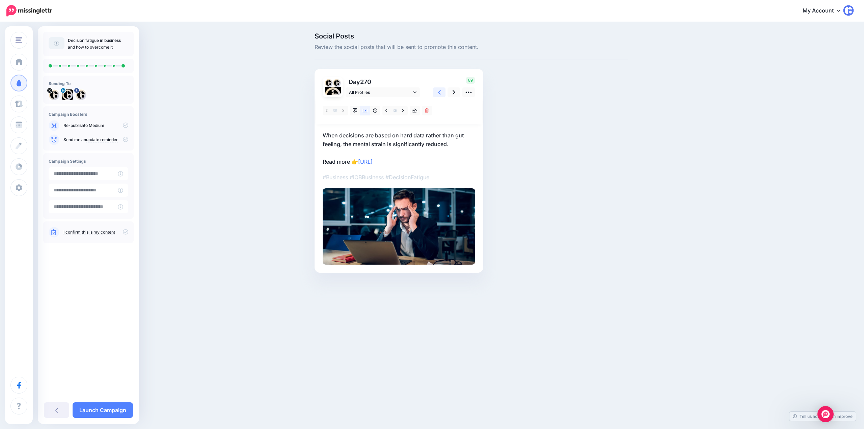
click at [438, 91] on icon at bounding box center [439, 92] width 3 height 7
click at [125, 409] on link "Launch Campaign" at bounding box center [103, 410] width 60 height 16
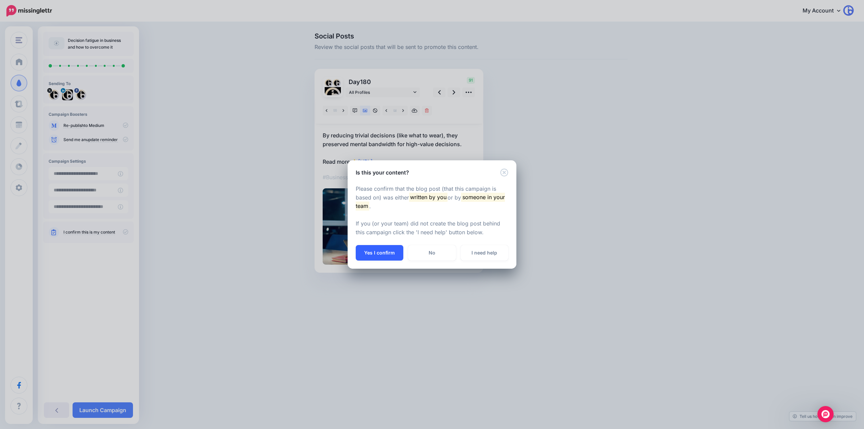
click at [375, 251] on button "Yes I confirm" at bounding box center [380, 253] width 48 height 16
